Goal: Task Accomplishment & Management: Complete application form

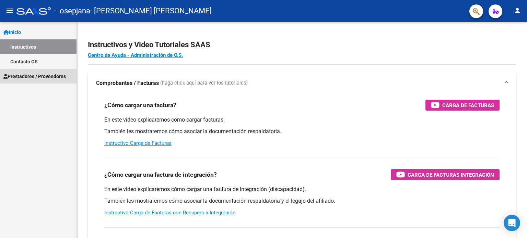
click at [56, 75] on span "Prestadores / Proveedores" at bounding box center [34, 77] width 62 height 8
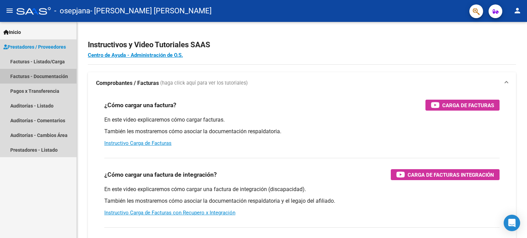
click at [57, 77] on link "Facturas - Documentación" at bounding box center [38, 76] width 76 height 15
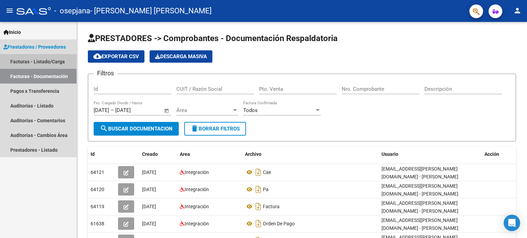
click at [58, 60] on link "Facturas - Listado/Carga" at bounding box center [38, 61] width 76 height 15
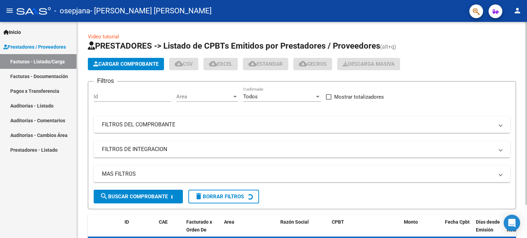
click at [117, 59] on button "Cargar Comprobante" at bounding box center [126, 64] width 76 height 12
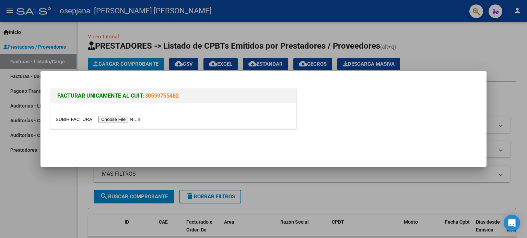
click at [136, 117] on input "file" at bounding box center [99, 119] width 87 height 7
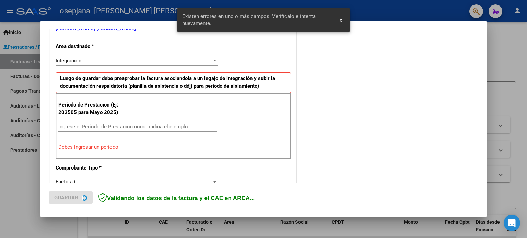
scroll to position [148, 0]
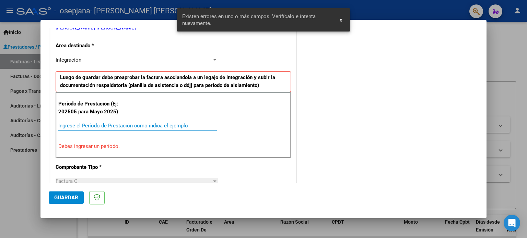
click at [167, 123] on input "Ingrese el Período de Prestación como indica el ejemplo" at bounding box center [137, 126] width 158 height 6
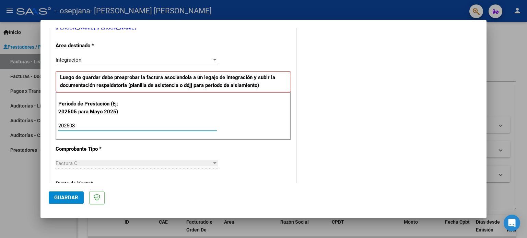
type input "202508"
click at [71, 192] on button "Guardar" at bounding box center [66, 198] width 35 height 12
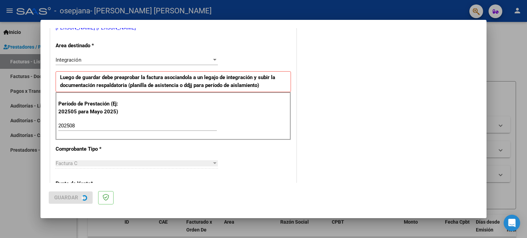
scroll to position [0, 0]
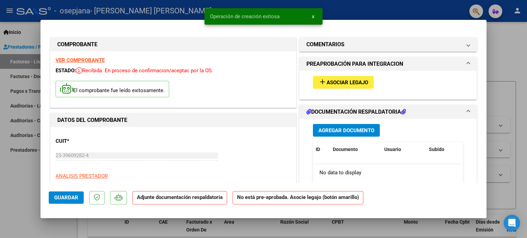
click at [326, 86] on button "add Asociar Legajo" at bounding box center [343, 82] width 61 height 13
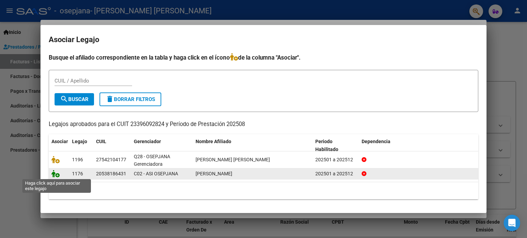
click at [57, 172] on icon at bounding box center [55, 174] width 8 height 8
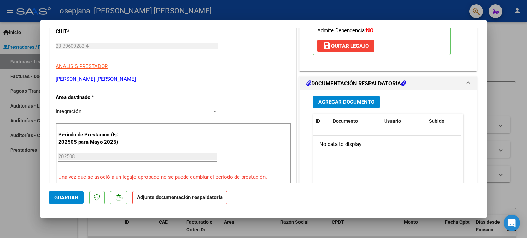
scroll to position [110, 0]
click at [347, 99] on span "Agregar Documento" at bounding box center [346, 102] width 56 height 6
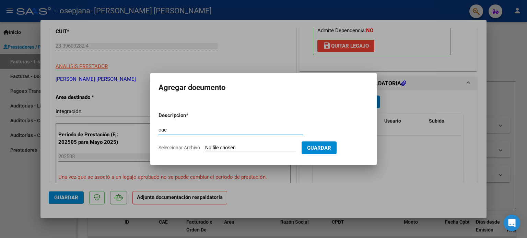
type input "cae"
click at [226, 148] on input "Seleccionar Archivo" at bounding box center [250, 148] width 91 height 7
type input "C:\fakepath\1001139919.pdf"
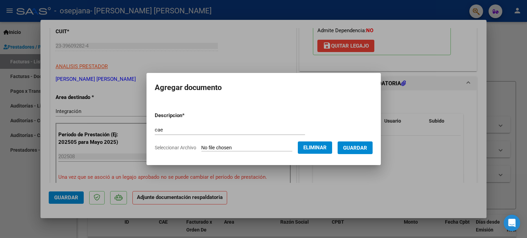
click at [360, 151] on span "Guardar" at bounding box center [355, 148] width 24 height 6
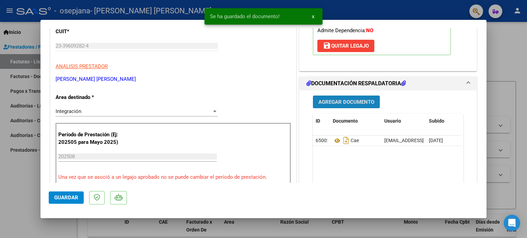
click at [342, 101] on span "Agregar Documento" at bounding box center [346, 102] width 56 height 6
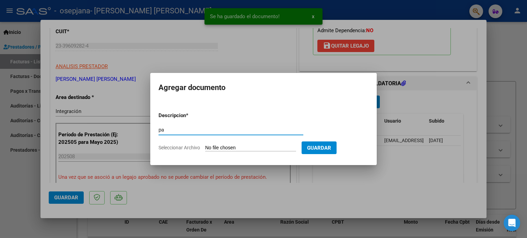
type input "pa"
click at [280, 144] on form "Descripcion * pa Escriba aquí una descripcion Seleccionar Archivo Guardar" at bounding box center [263, 132] width 210 height 50
click at [219, 150] on input "Seleccionar Archivo" at bounding box center [250, 148] width 91 height 7
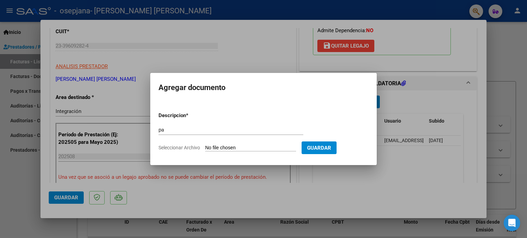
type input "C:\fakepath\PA [PERSON_NAME].pdf"
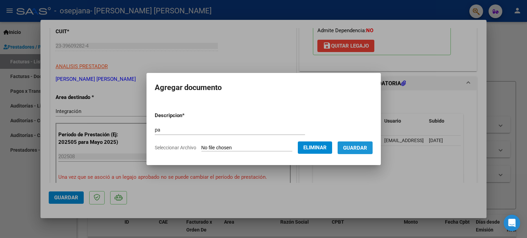
click at [365, 146] on span "Guardar" at bounding box center [355, 148] width 24 height 6
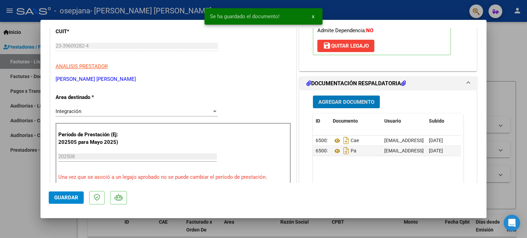
click at [71, 192] on button "Guardar" at bounding box center [66, 198] width 35 height 12
